Goal: Navigation & Orientation: Find specific page/section

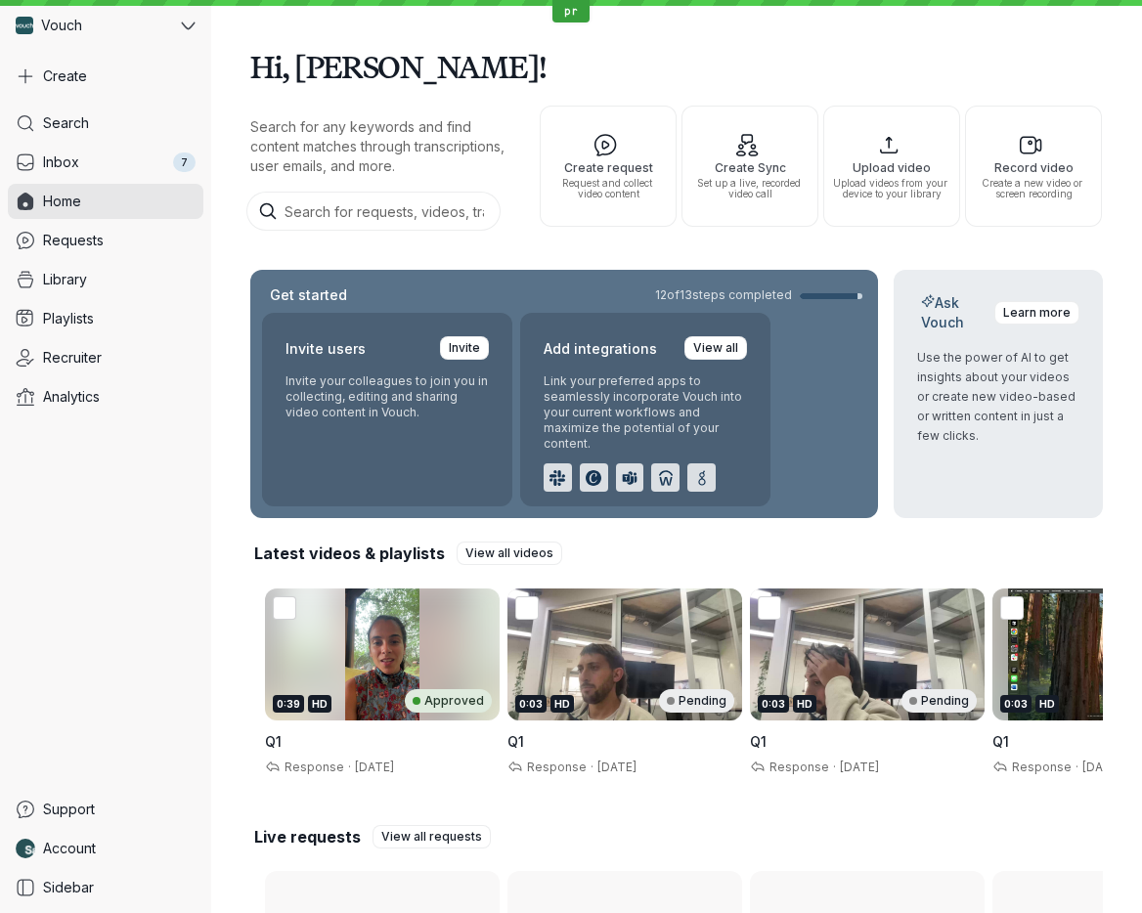
drag, startPoint x: 1140, startPoint y: 213, endPoint x: 1117, endPoint y: 214, distance: 22.5
click at [1117, 214] on div "Hi, [PERSON_NAME]! Search for any keywords and find content matches through tra…" at bounding box center [676, 552] width 931 height 1104
